Goal: Information Seeking & Learning: Learn about a topic

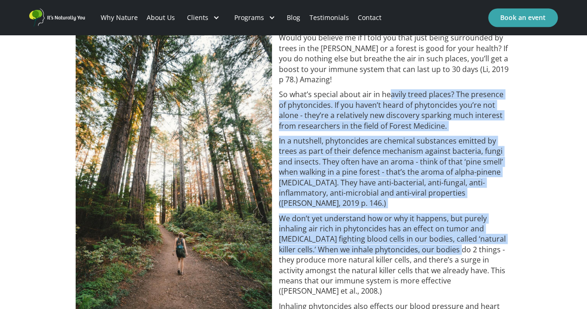
scroll to position [371, 0]
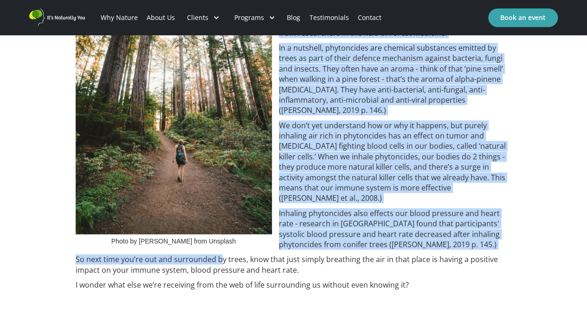
drag, startPoint x: 388, startPoint y: 133, endPoint x: 425, endPoint y: 249, distance: 121.7
click at [425, 249] on div "Photo by [PERSON_NAME] from Unsplash Would you believe me if I told you that ju…" at bounding box center [294, 193] width 436 height 506
click at [425, 254] on p "So next time you’re out and surrounded by trees, know that just simply breathin…" at bounding box center [294, 264] width 436 height 21
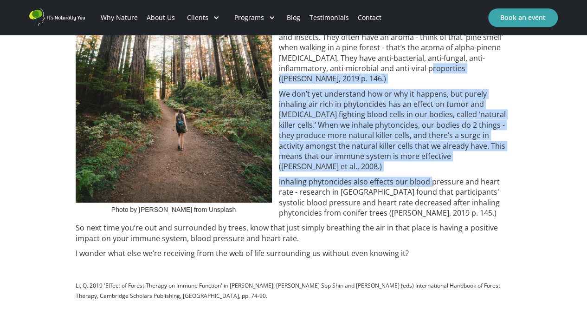
scroll to position [418, 0]
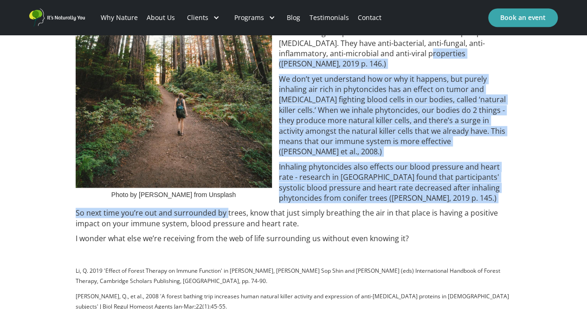
drag, startPoint x: 446, startPoint y: 97, endPoint x: 428, endPoint y: 195, distance: 100.4
click at [428, 195] on div "Photo by [PERSON_NAME] from Unsplash Would you believe me if I told you that ju…" at bounding box center [294, 146] width 436 height 506
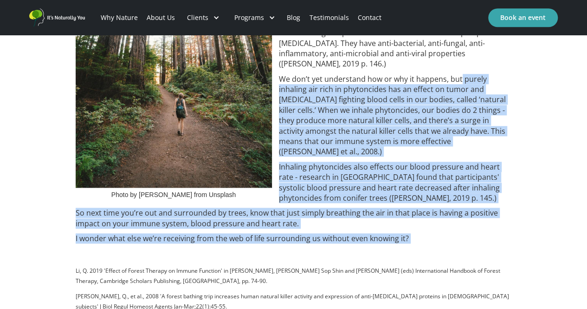
drag, startPoint x: 436, startPoint y: 233, endPoint x: 460, endPoint y: 78, distance: 157.0
click at [460, 78] on div "Photo by [PERSON_NAME] from Unsplash Would you believe me if I told you that ju…" at bounding box center [294, 146] width 436 height 506
click at [452, 162] on p "Inhaling phytoncides also effects our blood pressure and heart rate - research …" at bounding box center [294, 183] width 436 height 42
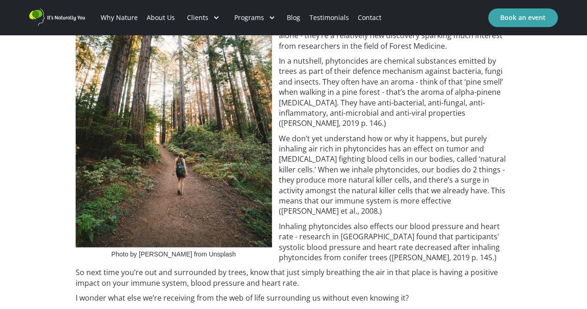
scroll to position [325, 0]
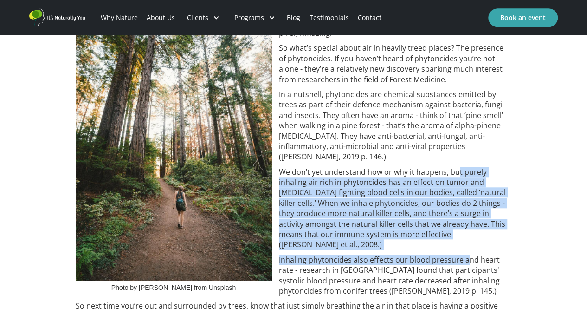
drag, startPoint x: 457, startPoint y: 163, endPoint x: 467, endPoint y: 244, distance: 81.8
click at [467, 244] on div "Photo by [PERSON_NAME] from Unsplash Would you believe me if I told you that ju…" at bounding box center [294, 239] width 436 height 506
click at [467, 254] on p "Inhaling phytoncides also effects our blood pressure and heart rate - research …" at bounding box center [294, 275] width 436 height 42
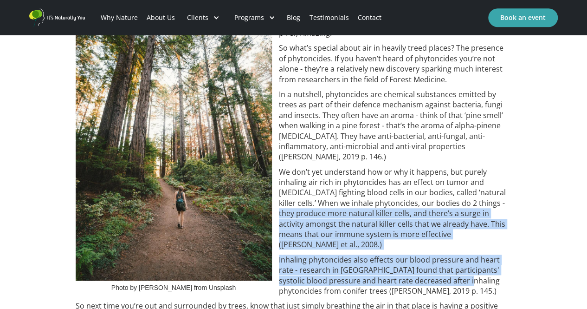
drag, startPoint x: 473, startPoint y: 201, endPoint x: 460, endPoint y: 269, distance: 69.0
click at [460, 269] on div "Photo by [PERSON_NAME] from Unsplash Would you believe me if I told you that ju…" at bounding box center [294, 239] width 436 height 506
click at [460, 269] on p "Inhaling phytoncides also effects our blood pressure and heart rate - research …" at bounding box center [294, 275] width 436 height 42
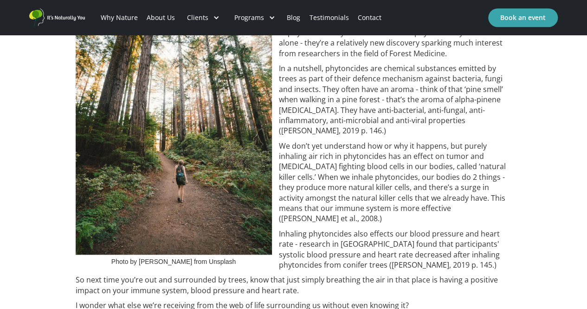
scroll to position [371, 0]
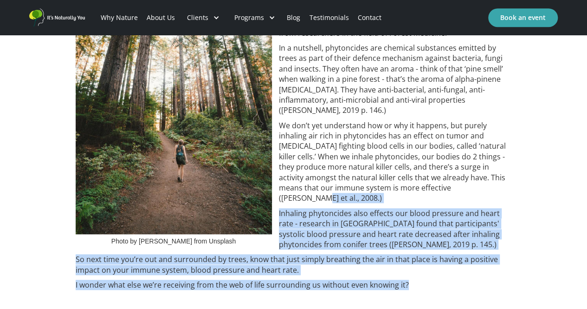
drag, startPoint x: 460, startPoint y: 261, endPoint x: 464, endPoint y: 188, distance: 73.4
click at [464, 188] on div "Photo by [PERSON_NAME] from Unsplash Would you believe me if I told you that ju…" at bounding box center [294, 193] width 436 height 506
click at [464, 188] on p "We don’t yet understand how or why it happens, but purely inhaling air rich in …" at bounding box center [294, 161] width 436 height 83
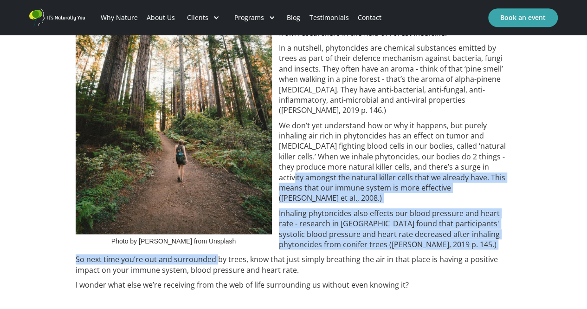
drag, startPoint x: 464, startPoint y: 168, endPoint x: 419, endPoint y: 253, distance: 96.6
click at [419, 253] on div "Photo by [PERSON_NAME] from Unsplash Would you believe me if I told you that ju…" at bounding box center [294, 193] width 436 height 506
click at [419, 254] on p "So next time you’re out and surrounded by trees, know that just simply breathin…" at bounding box center [294, 264] width 436 height 21
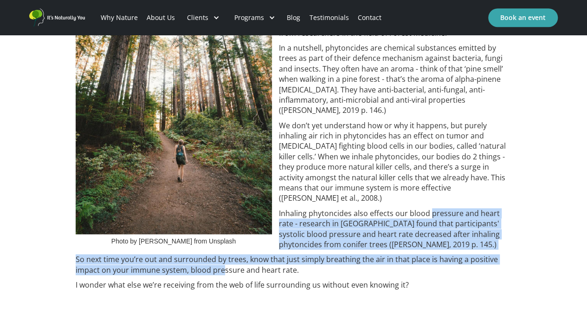
drag, startPoint x: 419, startPoint y: 255, endPoint x: 431, endPoint y: 205, distance: 51.7
click at [431, 205] on div "Photo by [PERSON_NAME] from Unsplash Would you believe me if I told you that ju…" at bounding box center [294, 193] width 436 height 506
click at [431, 208] on p "Inhaling phytoncides also effects our blood pressure and heart rate - research …" at bounding box center [294, 229] width 436 height 42
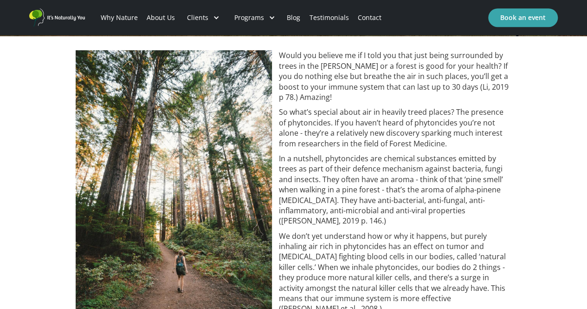
scroll to position [186, 0]
